Goal: Transaction & Acquisition: Purchase product/service

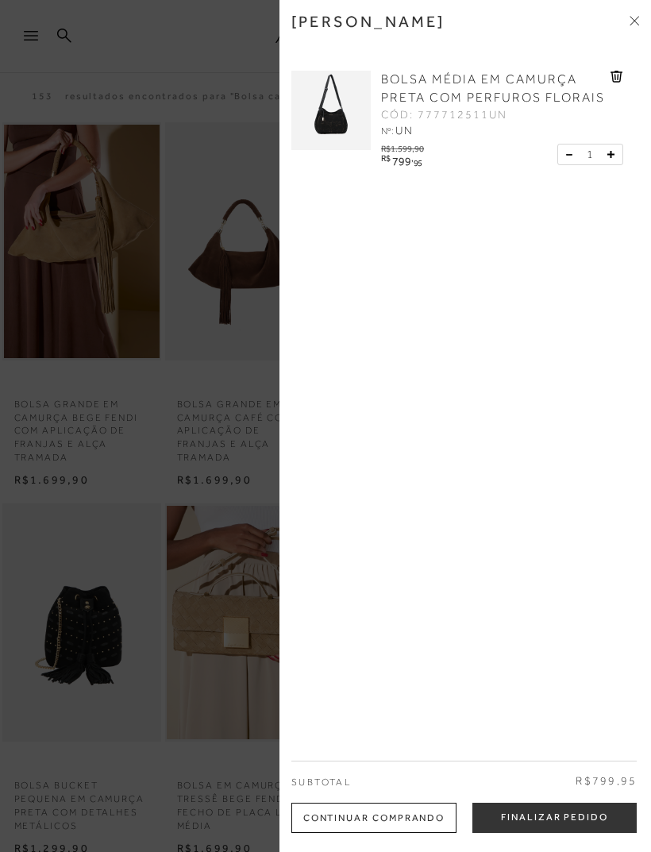
click at [539, 94] on span "BOLSA MÉDIA EM CAMURÇA PRETA COM PERFUROS FLORAIS" at bounding box center [493, 88] width 224 height 33
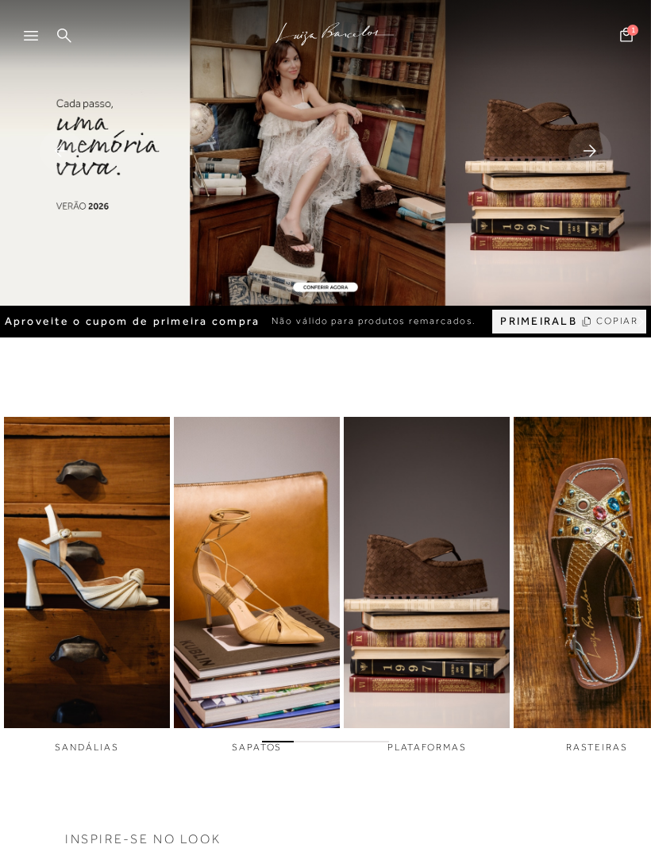
click at [72, 29] on div ".a{fill-rule:evenodd;stroke:#000!important;stroke-width:0!important;}" at bounding box center [351, 36] width 599 height 73
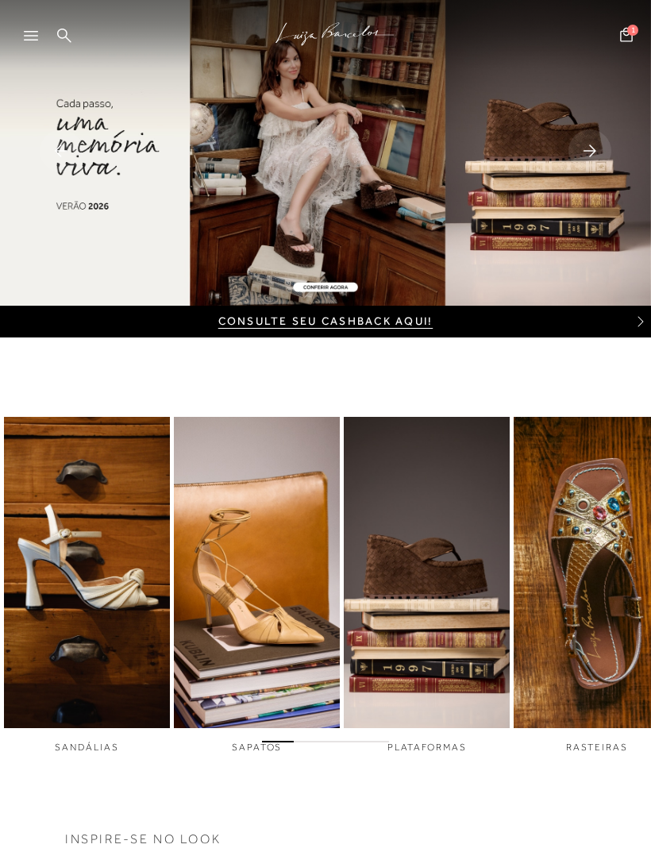
click at [69, 37] on icon at bounding box center [64, 35] width 14 height 15
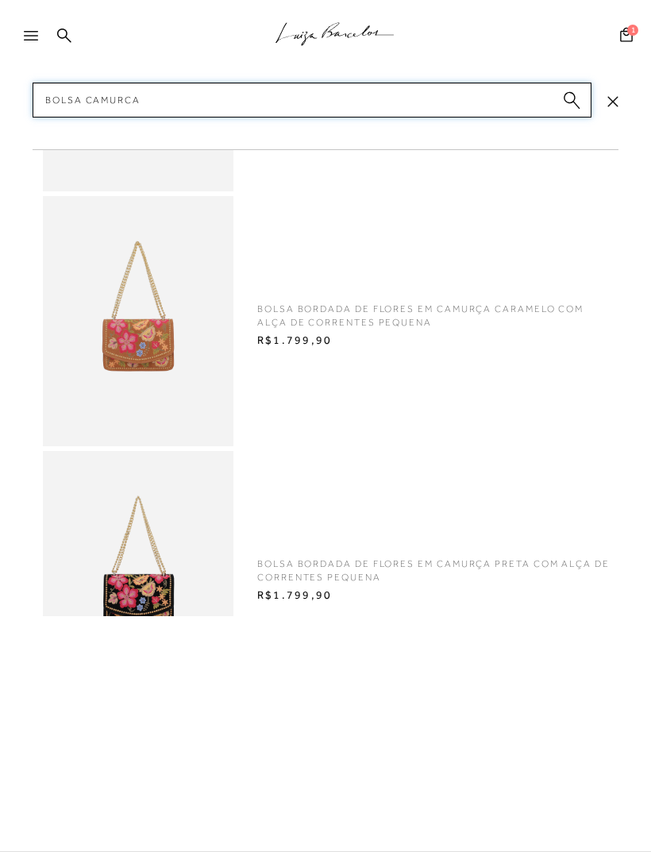
type input "Bolsa camurca"
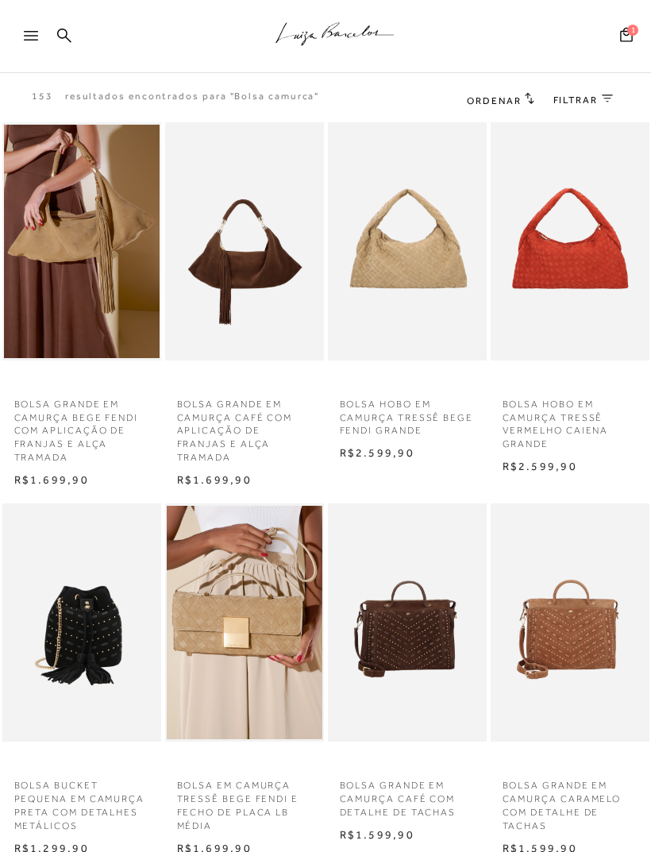
click at [599, 104] on link "FILTRAR 0" at bounding box center [583, 100] width 60 height 13
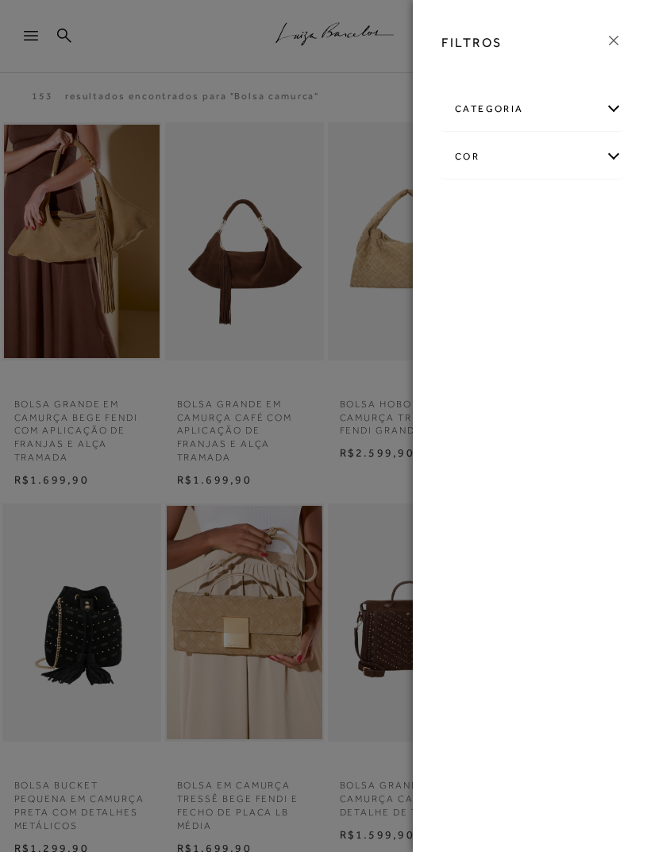
click at [598, 95] on div "categoria" at bounding box center [531, 109] width 179 height 42
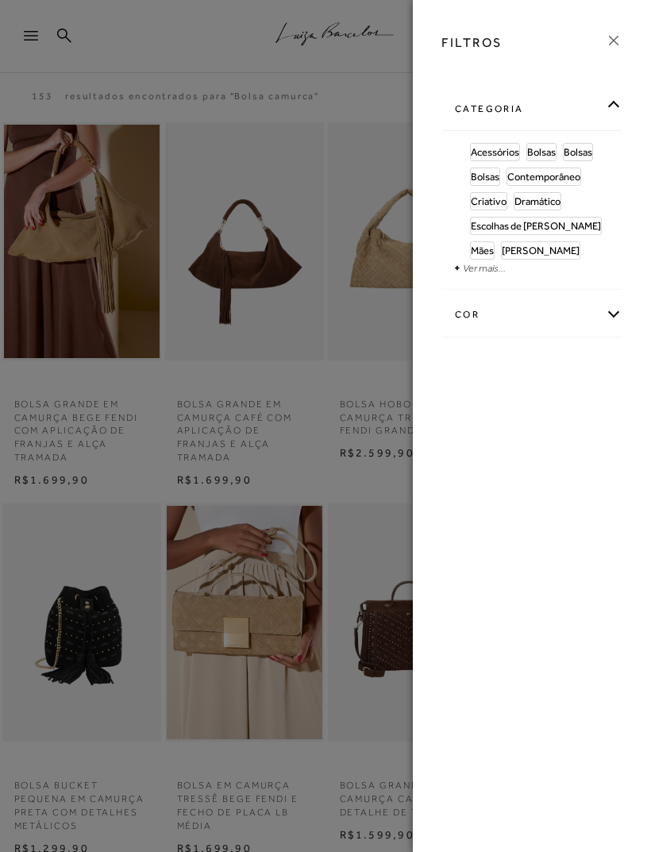
click at [620, 33] on icon at bounding box center [613, 40] width 17 height 17
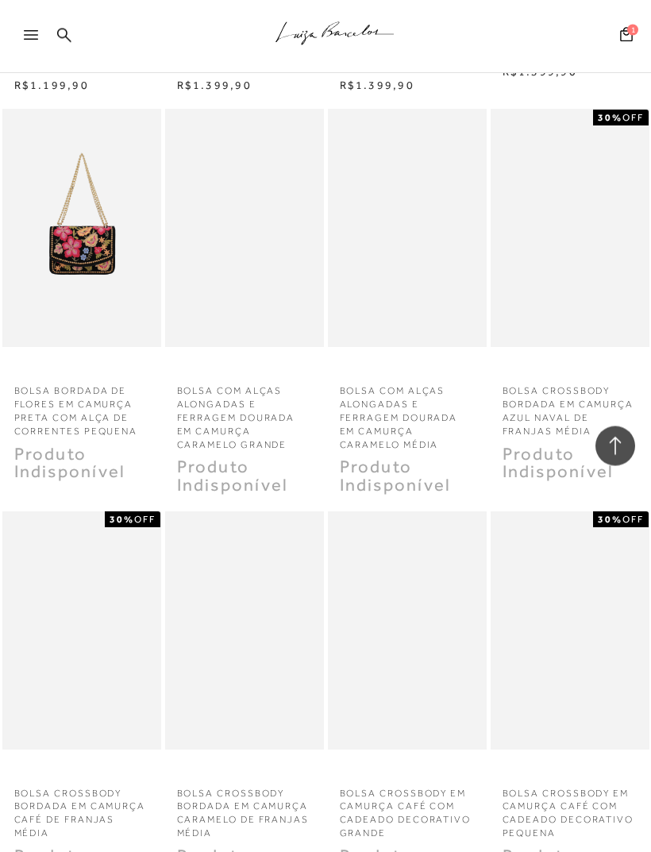
scroll to position [11183, 0]
